Goal: Transaction & Acquisition: Obtain resource

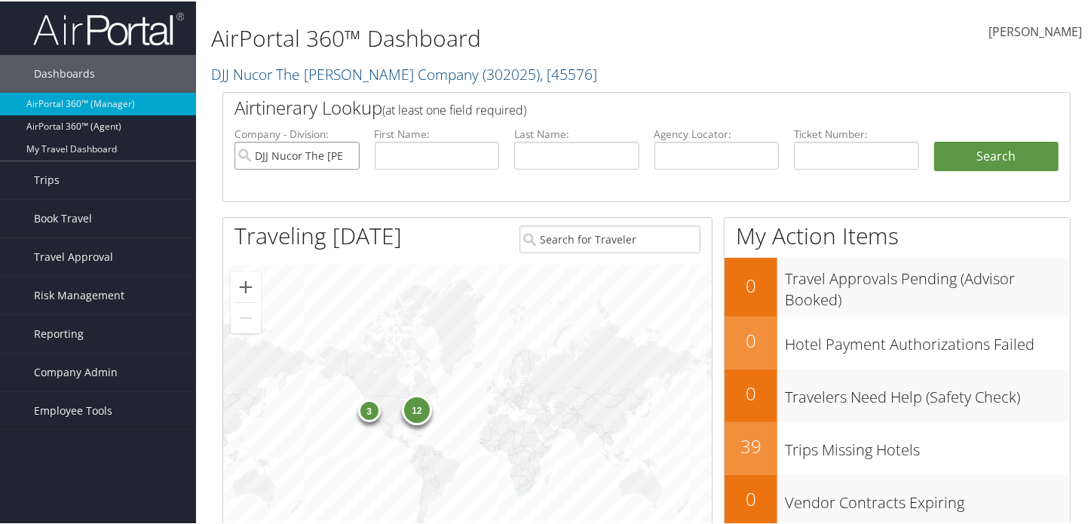
click at [348, 156] on input "DJJ Nucor The David Joseph Company" at bounding box center [297, 154] width 125 height 28
click at [84, 266] on span "Travel Approval" at bounding box center [73, 256] width 79 height 38
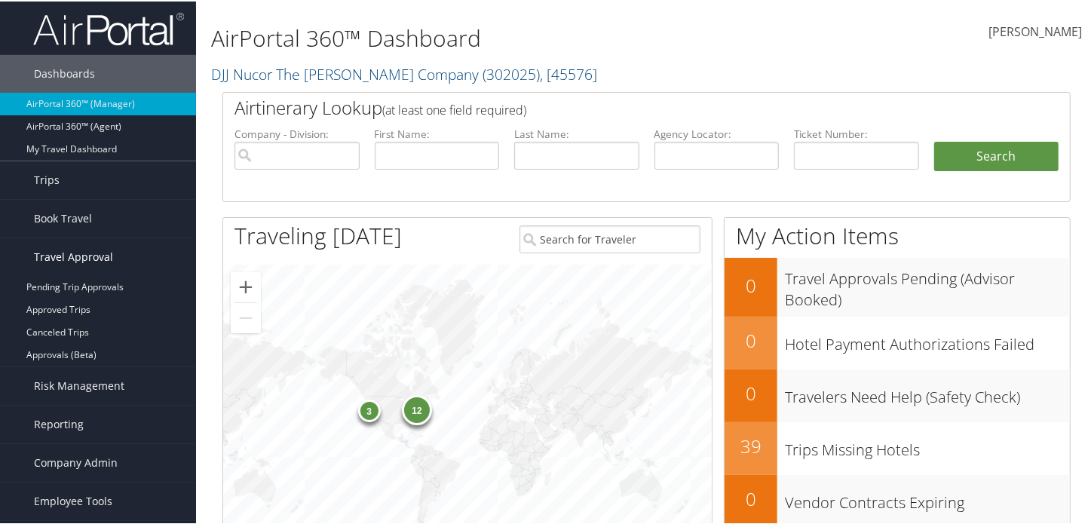
click at [84, 266] on span "Travel Approval" at bounding box center [73, 256] width 79 height 38
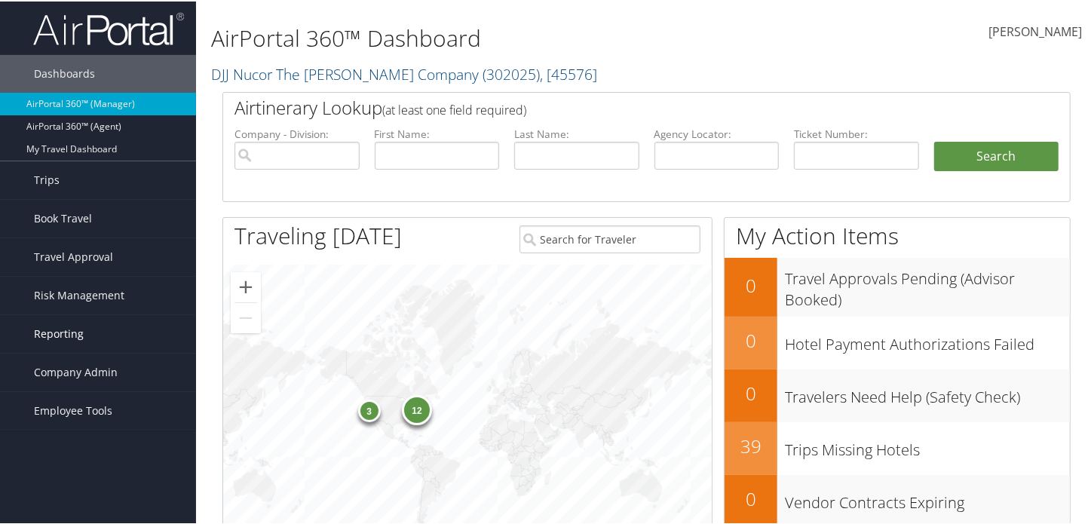
click at [69, 321] on span "Reporting" at bounding box center [59, 333] width 50 height 38
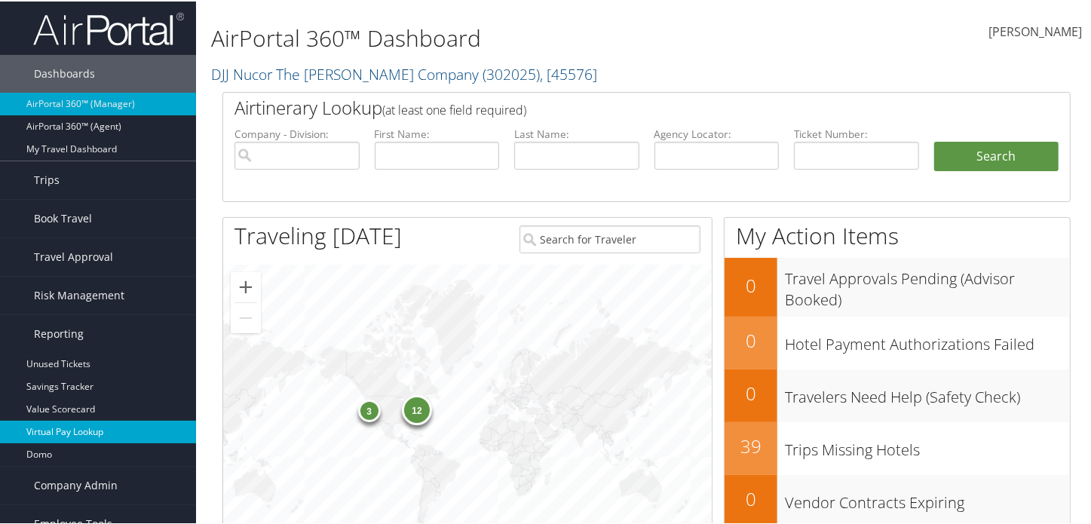
click at [65, 422] on link "Virtual Pay Lookup" at bounding box center [98, 430] width 196 height 23
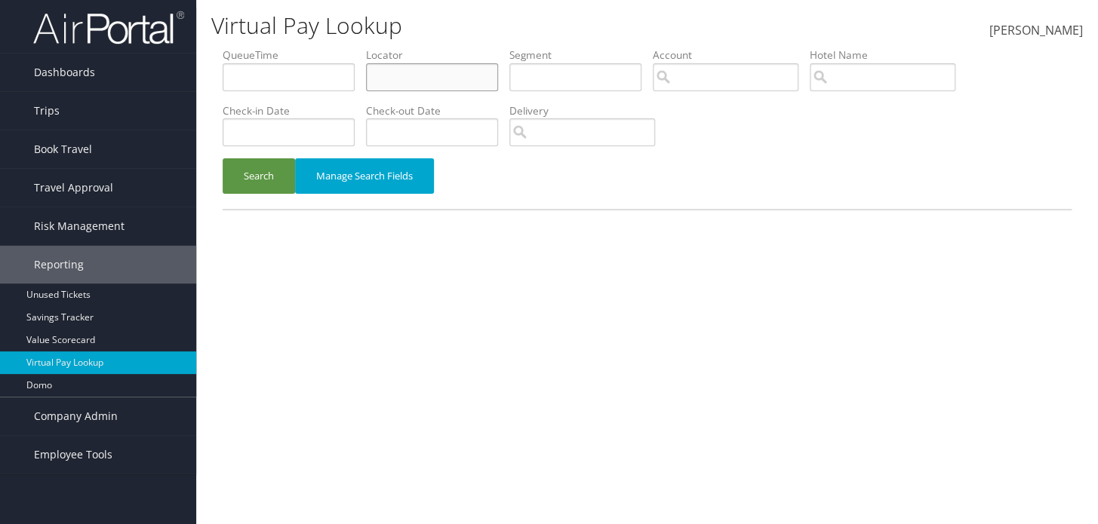
click at [392, 87] on input "text" at bounding box center [432, 77] width 132 height 28
paste input "KJPMLS"
type input "KJPMLS"
click at [262, 168] on button "Search" at bounding box center [259, 175] width 72 height 35
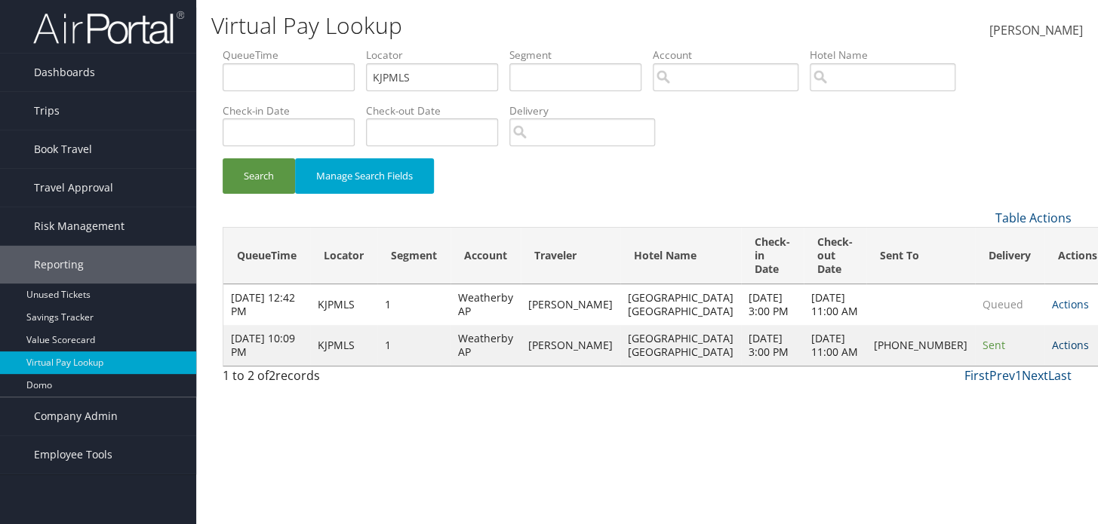
click at [1051, 352] on link "Actions" at bounding box center [1069, 345] width 37 height 14
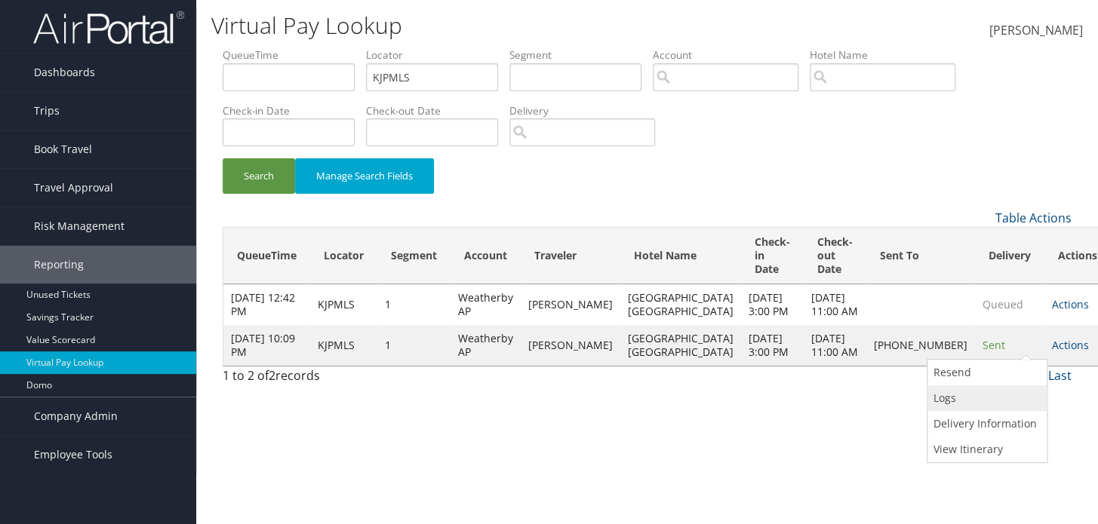
click at [950, 389] on link "Logs" at bounding box center [984, 398] width 115 height 26
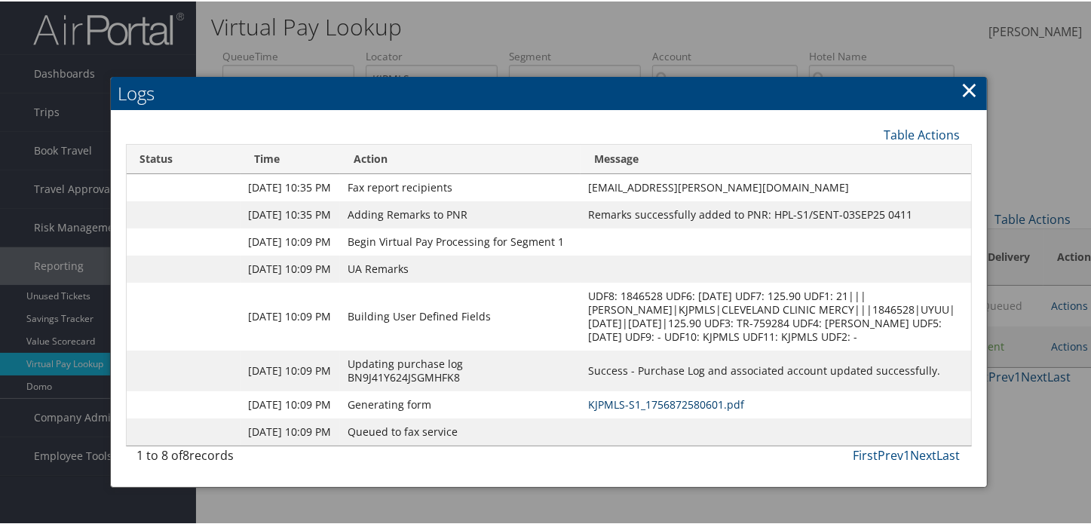
click at [628, 410] on link "KJPMLS-S1_1756872580601.pdf" at bounding box center [666, 403] width 156 height 14
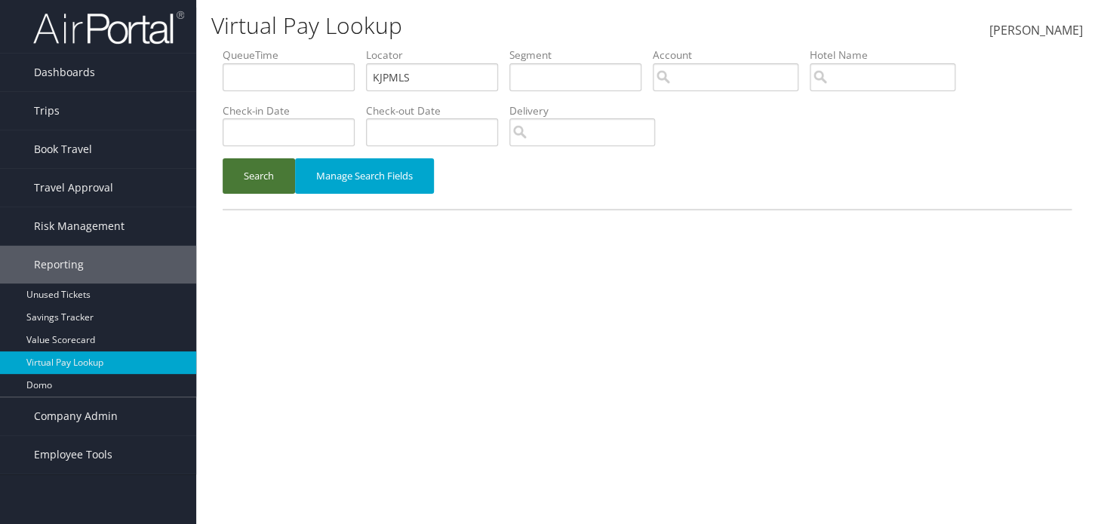
click at [246, 160] on button "Search" at bounding box center [259, 175] width 72 height 35
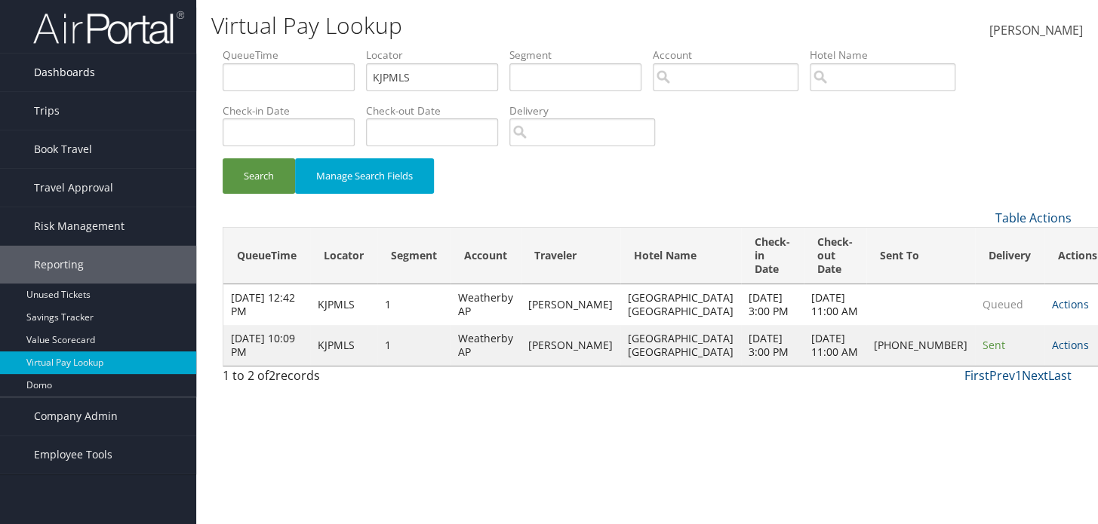
click at [174, 57] on link "Dashboards" at bounding box center [98, 73] width 196 height 38
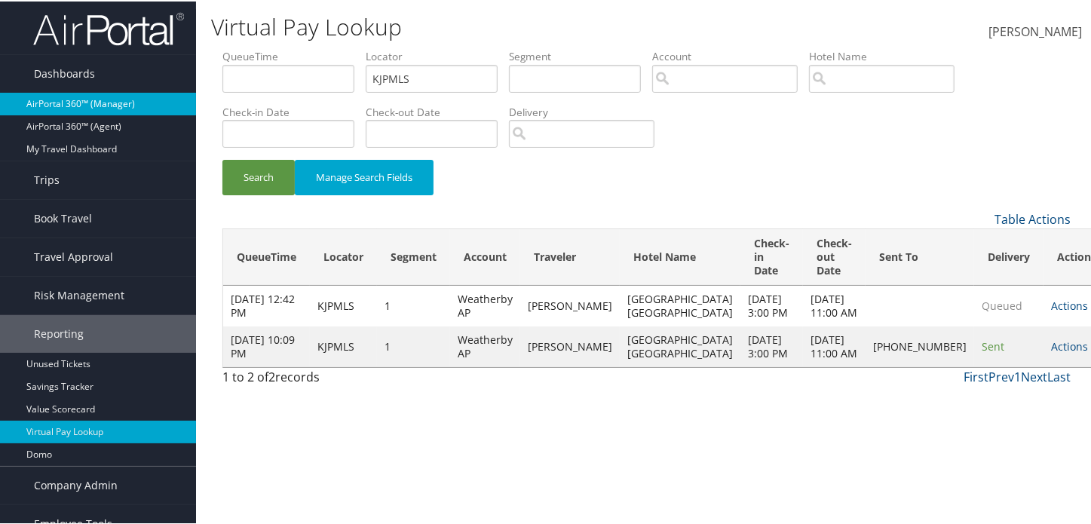
click at [125, 108] on link "AirPortal 360™ (Manager)" at bounding box center [98, 102] width 196 height 23
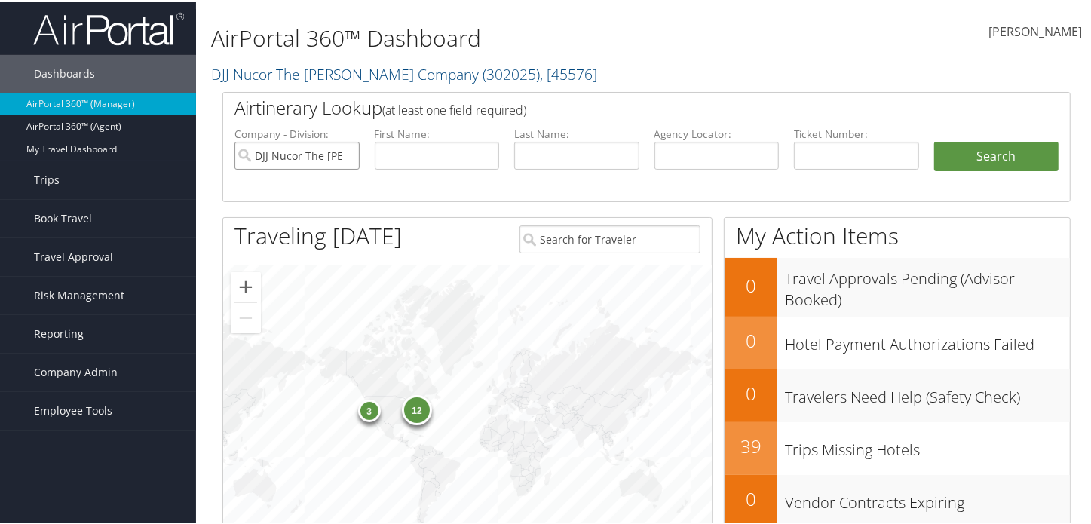
click at [348, 155] on input "DJJ Nucor The [PERSON_NAME] Company" at bounding box center [297, 154] width 125 height 28
click at [660, 152] on input "text" at bounding box center [717, 154] width 125 height 28
type input "kjpmls"
click at [935, 140] on button "Search" at bounding box center [997, 155] width 125 height 30
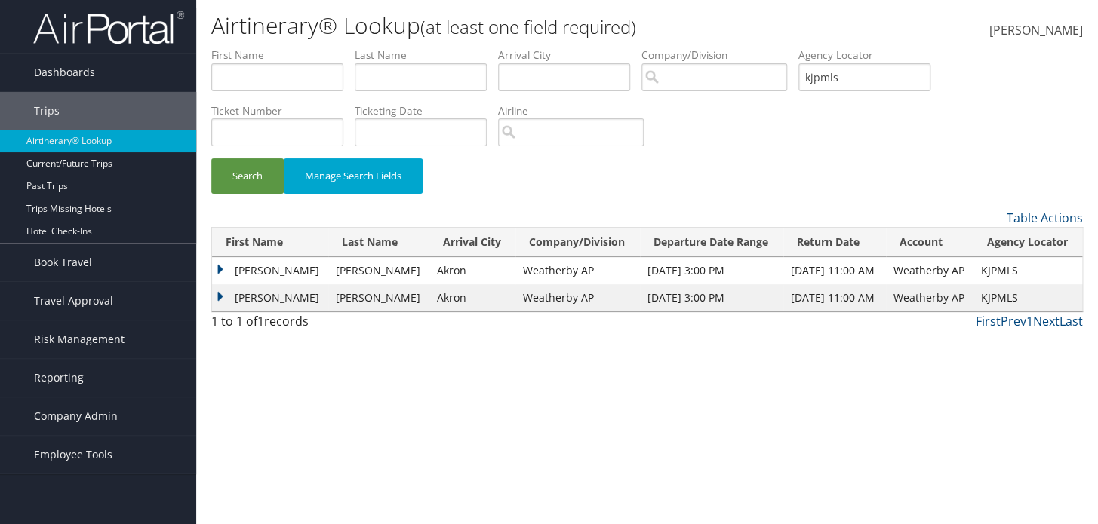
click at [225, 266] on td "[PERSON_NAME]" at bounding box center [270, 270] width 116 height 27
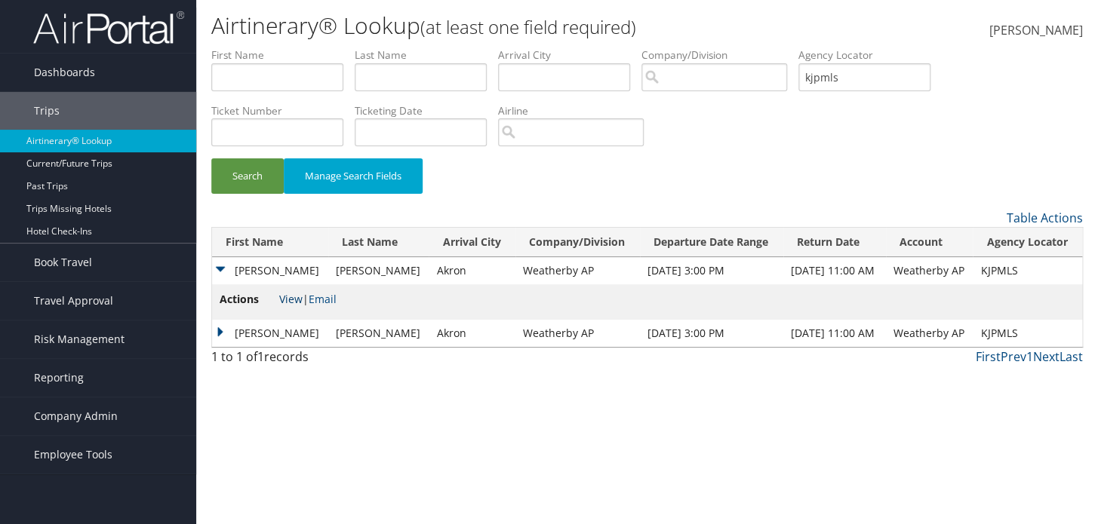
click at [287, 296] on link "View" at bounding box center [290, 299] width 23 height 14
click at [77, 390] on span "Reporting" at bounding box center [59, 378] width 50 height 38
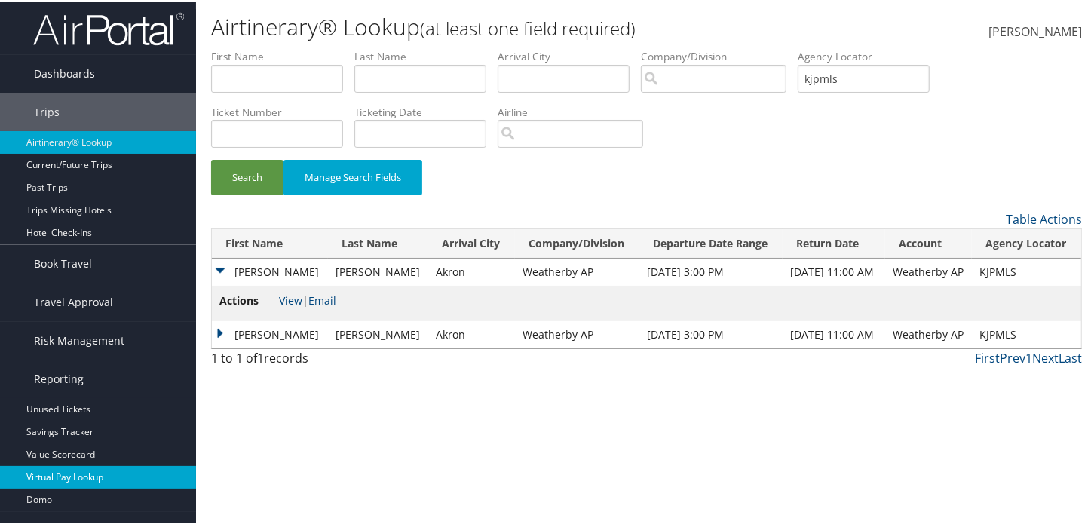
click at [88, 476] on link "Virtual Pay Lookup" at bounding box center [98, 476] width 196 height 23
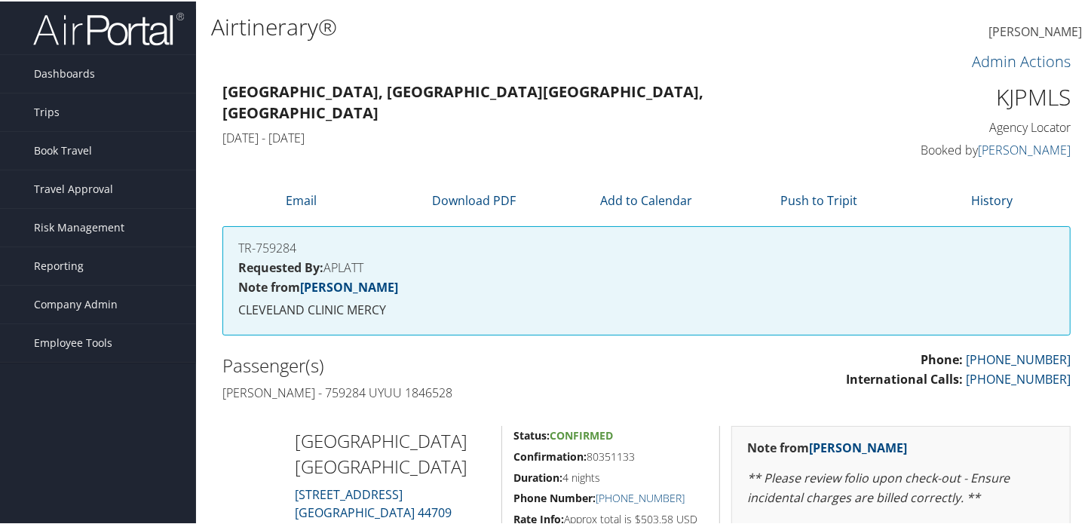
click at [1040, 86] on h1 "KJPMLS" at bounding box center [973, 96] width 195 height 32
copy h1 "KJPMLS"
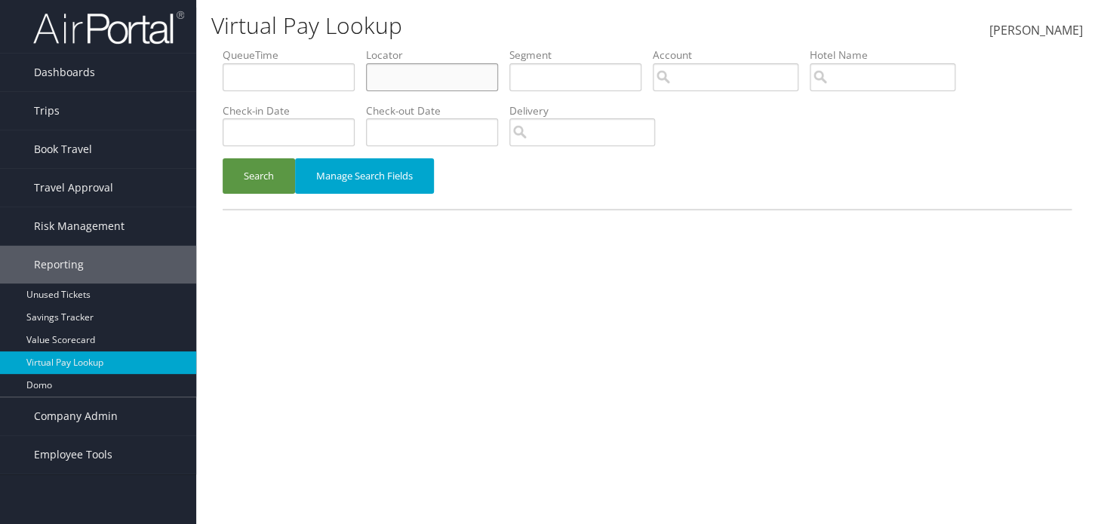
click at [467, 80] on input "text" at bounding box center [432, 77] width 132 height 28
paste input "KJPMLS"
type input "KJPMLS"
click at [254, 177] on button "Search" at bounding box center [259, 175] width 72 height 35
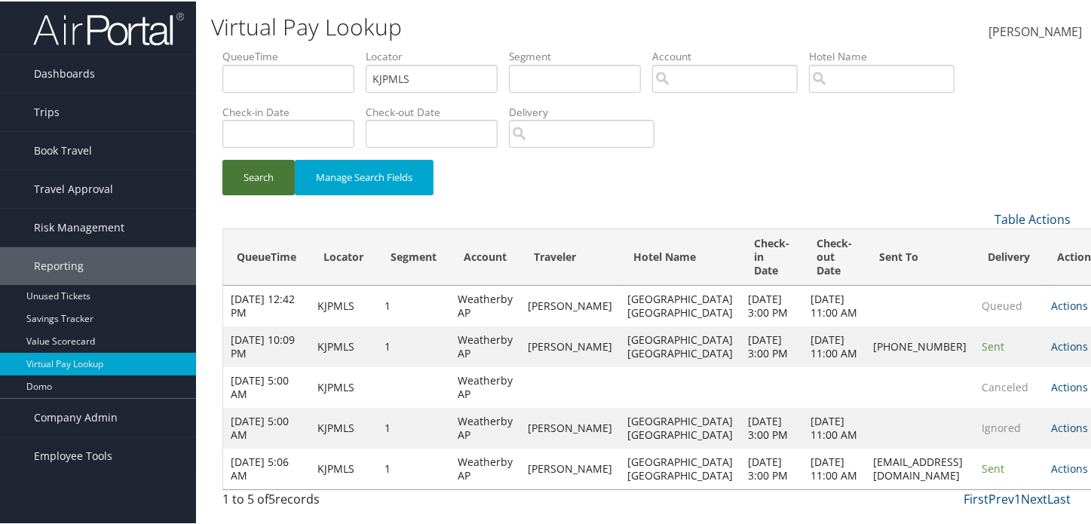
scroll to position [95, 0]
click at [1051, 338] on link "Actions" at bounding box center [1069, 345] width 37 height 14
click at [986, 419] on link "Logs" at bounding box center [989, 432] width 115 height 26
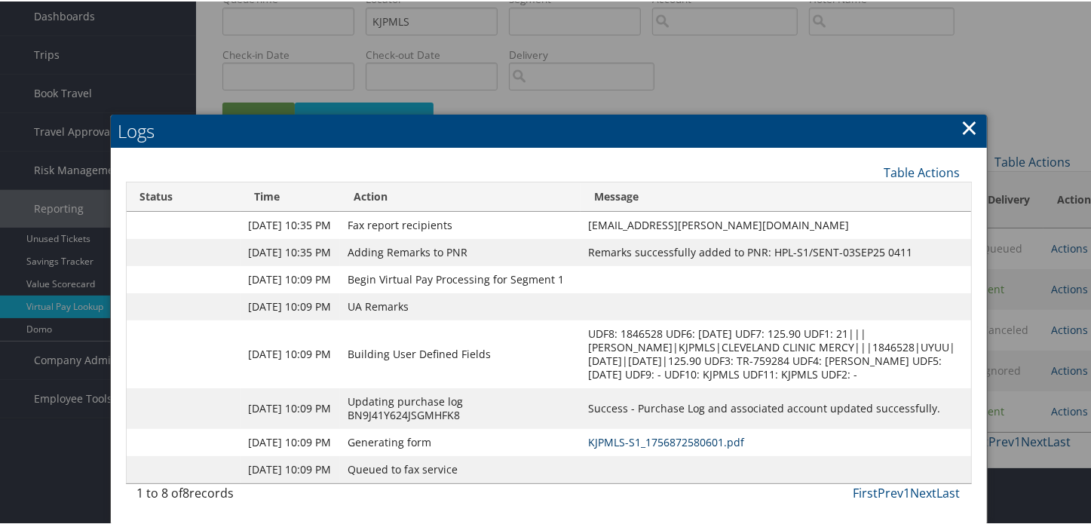
click at [626, 448] on link "KJPMLS-S1_1756872580601.pdf" at bounding box center [666, 441] width 156 height 14
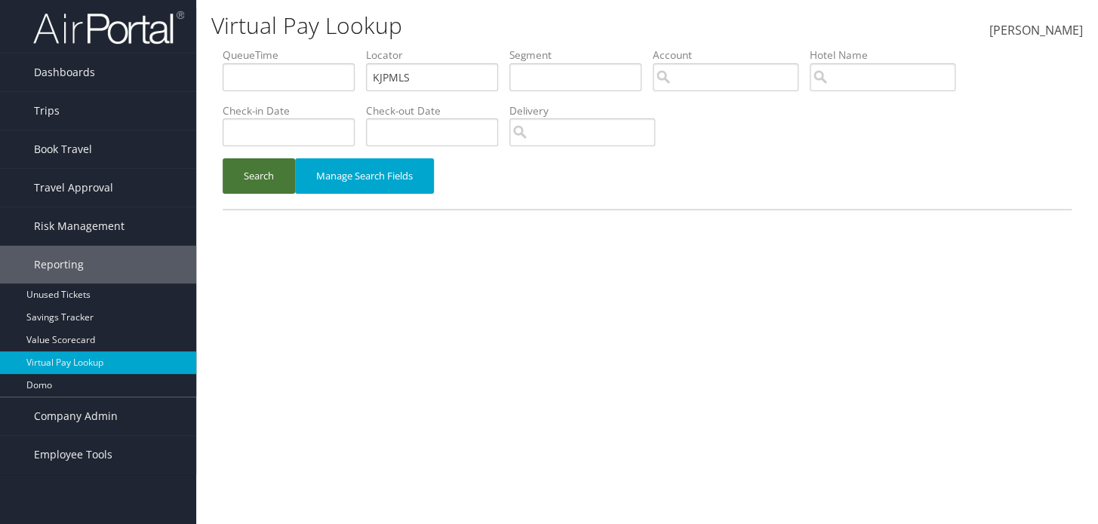
click at [284, 188] on button "Search" at bounding box center [259, 175] width 72 height 35
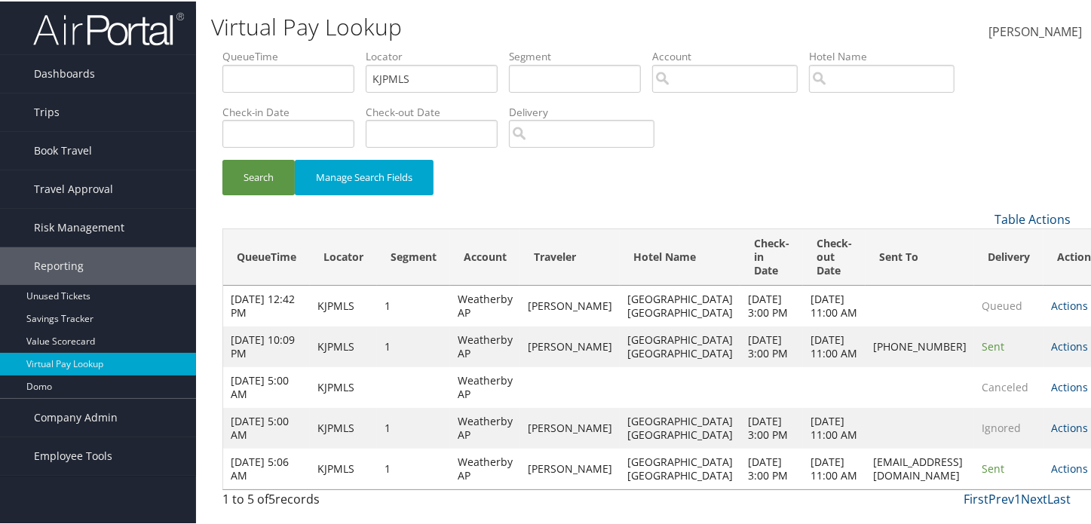
drag, startPoint x: 905, startPoint y: 358, endPoint x: 905, endPoint y: 369, distance: 10.6
drag, startPoint x: 905, startPoint y: 369, endPoint x: 986, endPoint y: 406, distance: 88.8
click at [986, 407] on td "Ignored" at bounding box center [1009, 427] width 69 height 41
click at [1051, 463] on link "Actions" at bounding box center [1069, 467] width 37 height 14
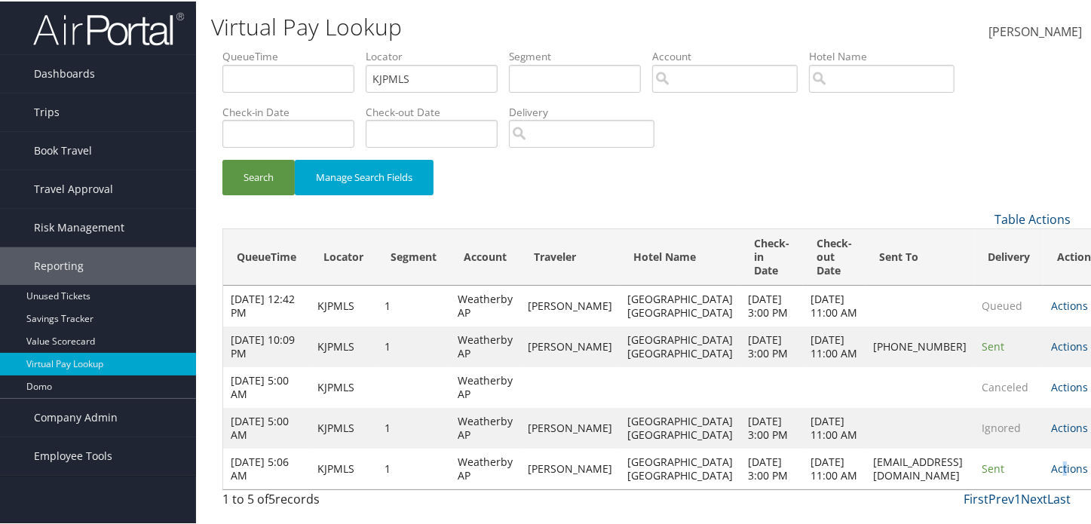
scroll to position [134, 0]
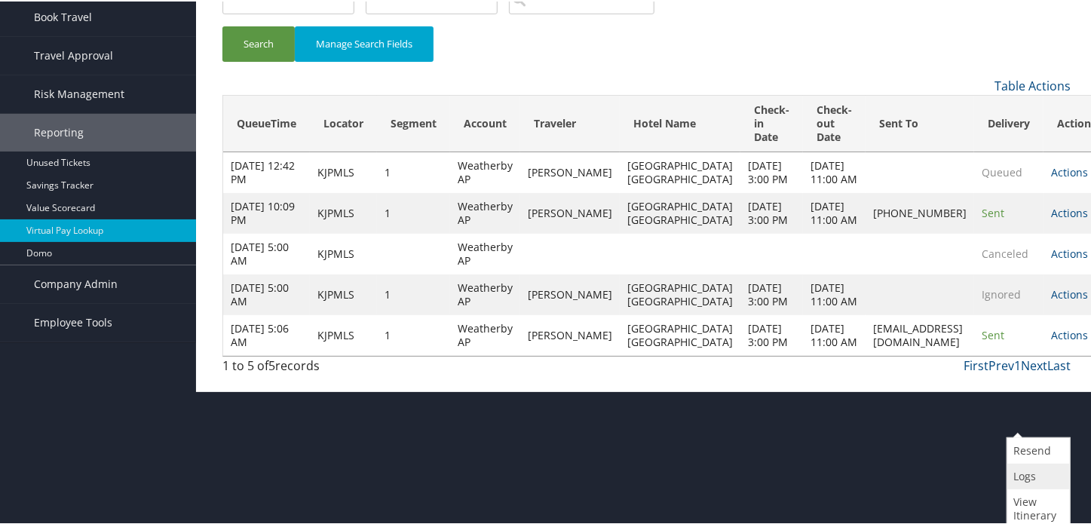
click at [1021, 468] on link "Logs" at bounding box center [1037, 475] width 59 height 26
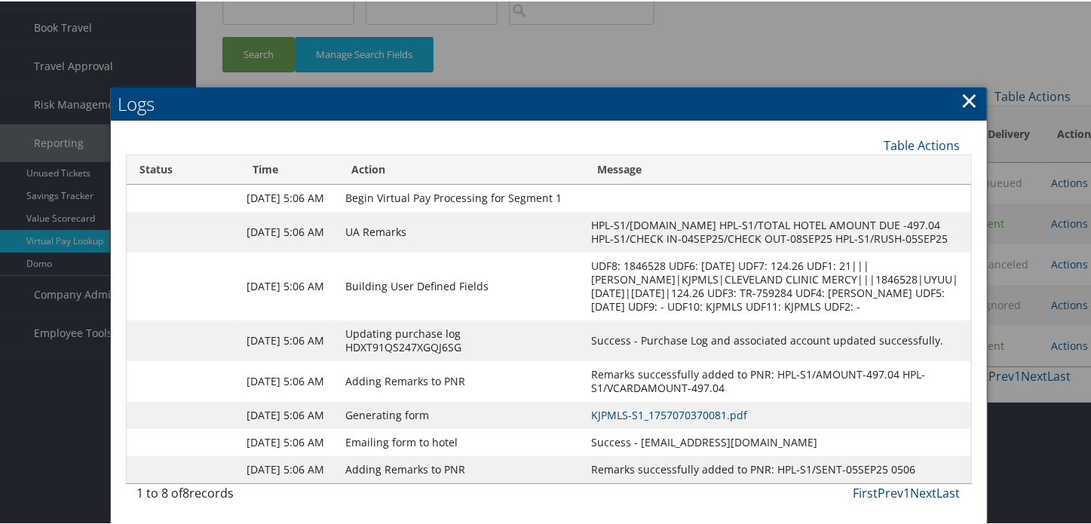
scroll to position [204, 0]
click at [685, 407] on link "KJPMLS-S1_1757070370081.pdf" at bounding box center [669, 414] width 156 height 14
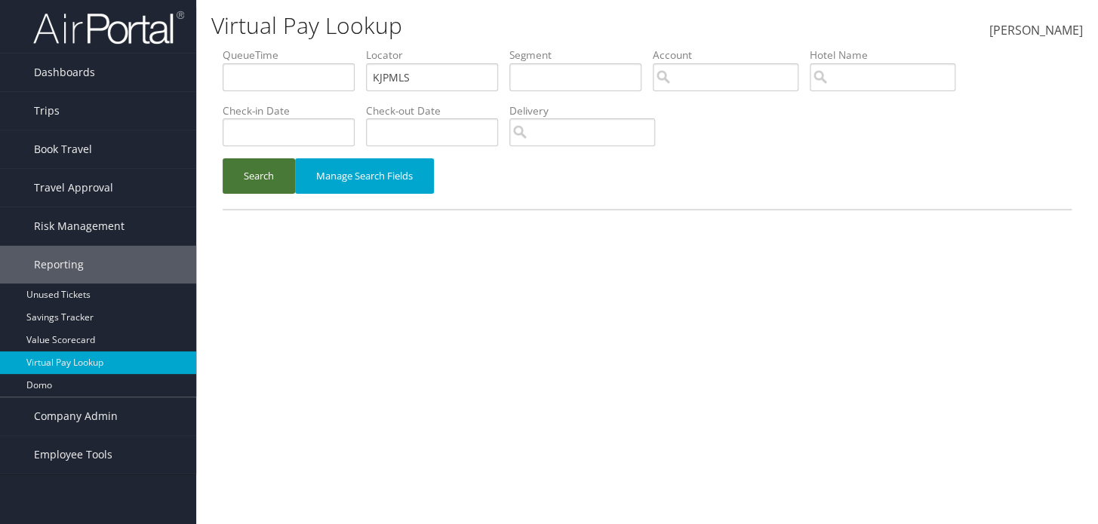
click at [256, 175] on button "Search" at bounding box center [259, 175] width 72 height 35
